Goal: Task Accomplishment & Management: Manage account settings

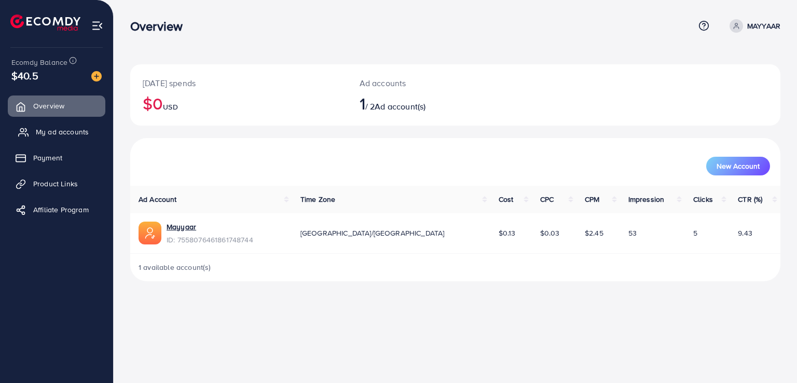
click at [52, 136] on span "My ad accounts" at bounding box center [62, 132] width 53 height 10
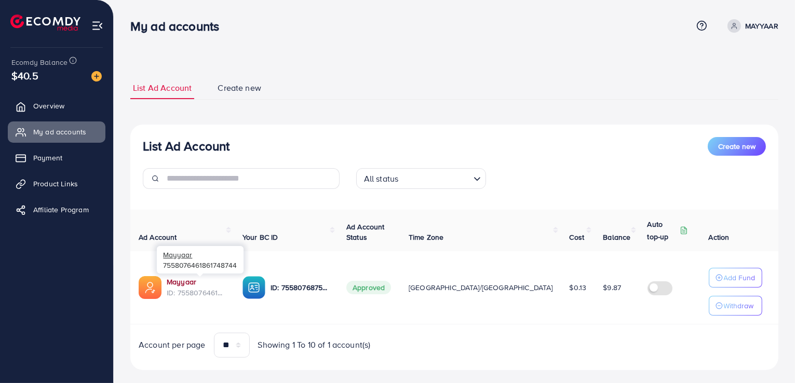
click at [180, 285] on link "Mayyaar" at bounding box center [182, 282] width 30 height 10
click at [418, 150] on div "List Ad Account Create new" at bounding box center [454, 146] width 623 height 19
click at [228, 89] on span "Create new" at bounding box center [239, 88] width 44 height 12
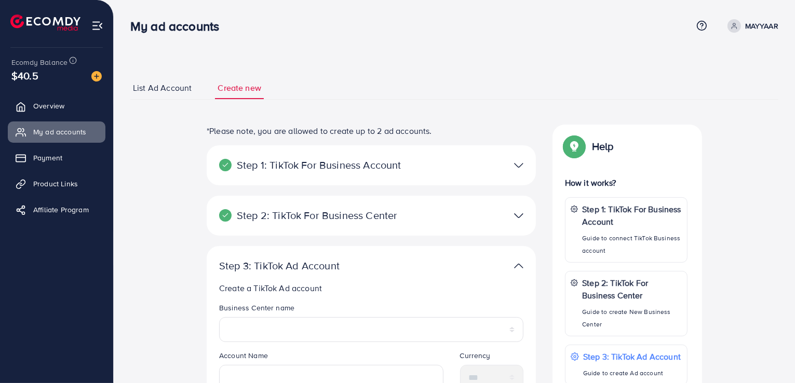
click at [161, 88] on span "List Ad Account" at bounding box center [162, 88] width 59 height 12
